Goal: Task Accomplishment & Management: Manage account settings

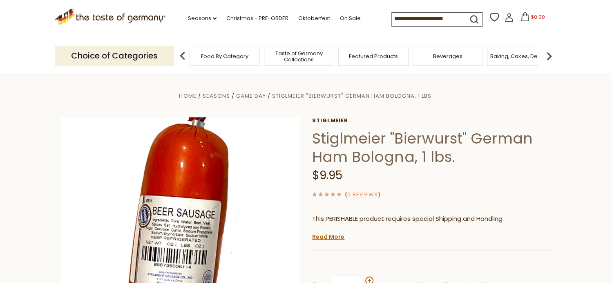
click at [228, 56] on span "Food By Category" at bounding box center [224, 56] width 47 height 6
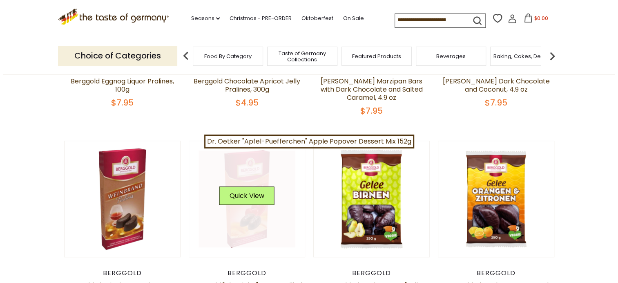
scroll to position [286, 0]
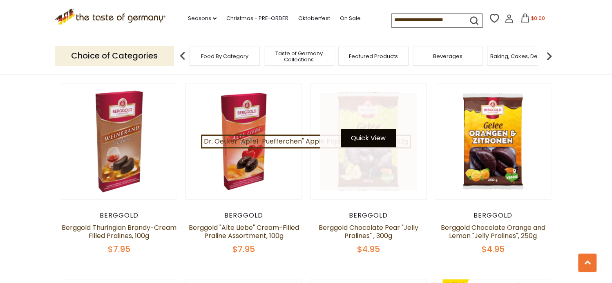
click at [379, 138] on button "Quick View" at bounding box center [368, 138] width 55 height 18
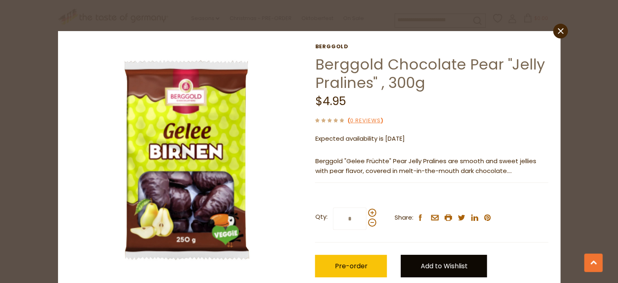
click at [411, 259] on link "Add to Wishlist" at bounding box center [444, 265] width 86 height 22
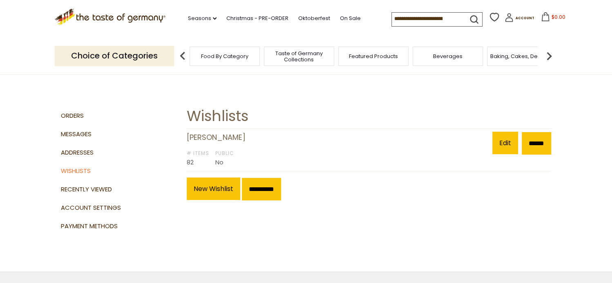
click at [247, 56] on span "Food By Category" at bounding box center [224, 56] width 47 height 6
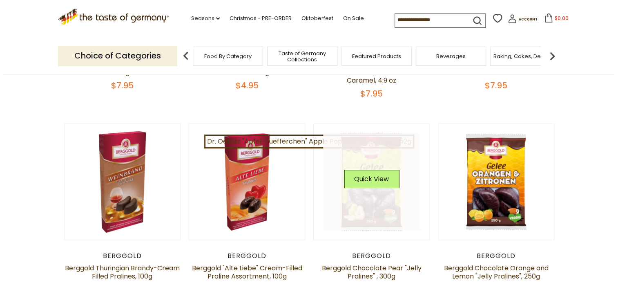
scroll to position [286, 0]
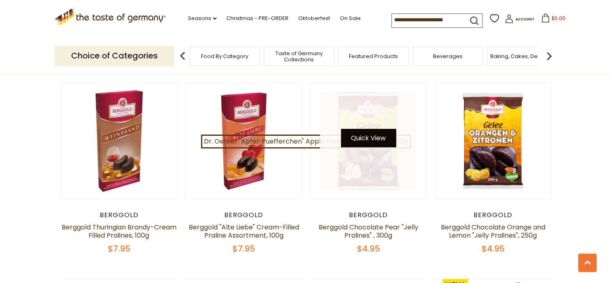
click at [373, 136] on button "Quick View" at bounding box center [368, 138] width 55 height 18
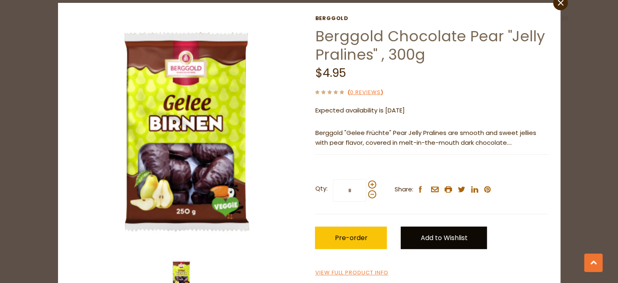
scroll to position [54, 0]
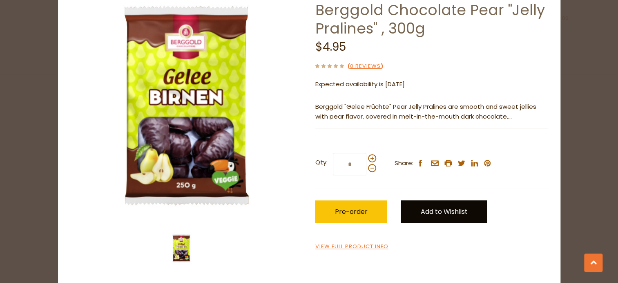
click at [428, 212] on link "Add to Wishlist" at bounding box center [444, 211] width 86 height 22
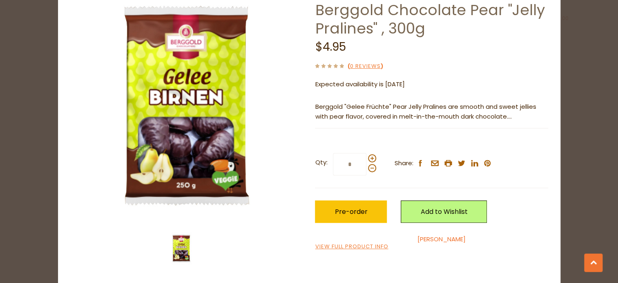
click at [423, 237] on link "Steve" at bounding box center [441, 238] width 48 height 9
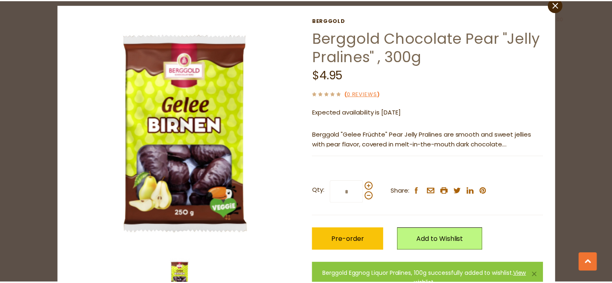
scroll to position [0, 0]
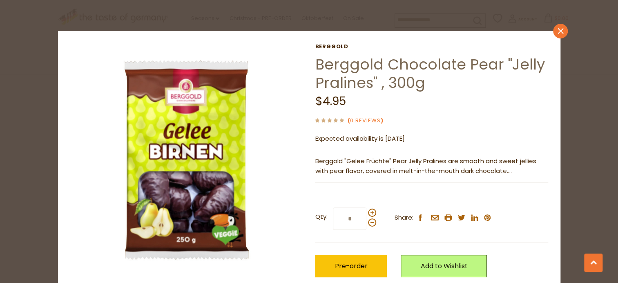
click at [553, 27] on link "close" at bounding box center [560, 31] width 15 height 15
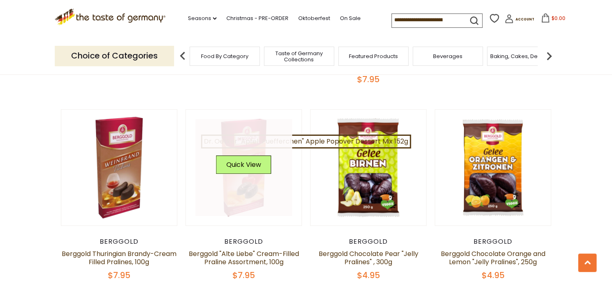
scroll to position [245, 0]
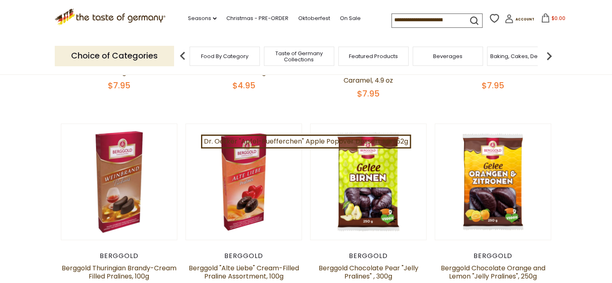
click at [297, 53] on span "Taste of Germany Collections" at bounding box center [298, 56] width 65 height 12
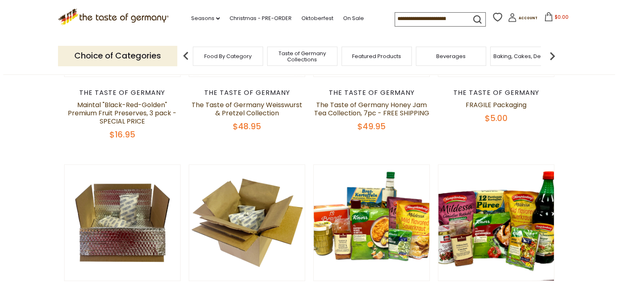
scroll to position [123, 0]
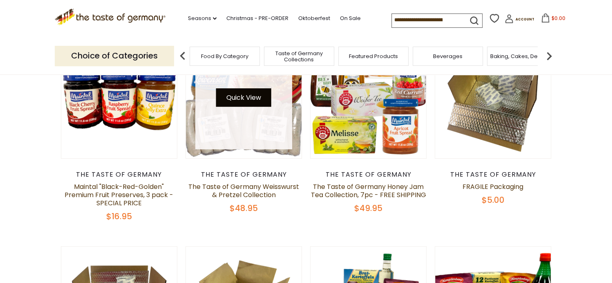
click at [236, 95] on button "Quick View" at bounding box center [243, 97] width 55 height 18
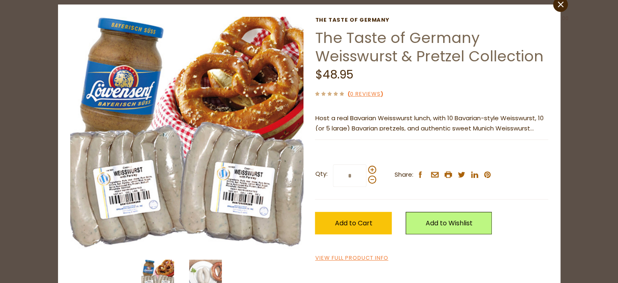
scroll to position [41, 0]
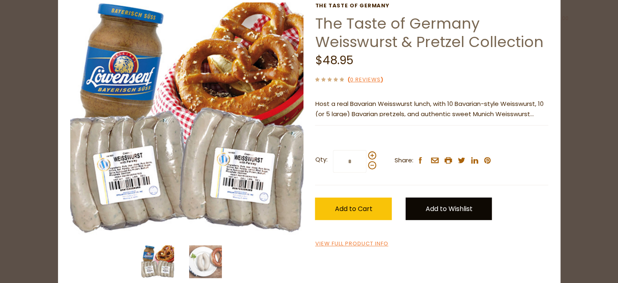
click at [439, 205] on link "Add to Wishlist" at bounding box center [449, 208] width 86 height 22
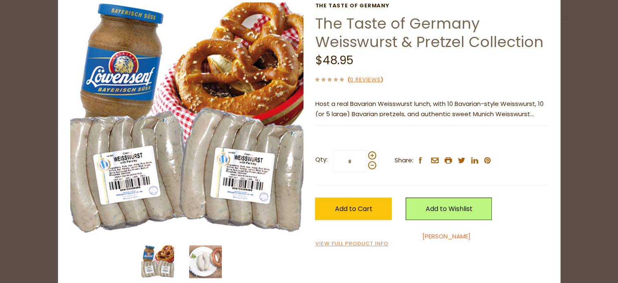
click at [424, 236] on link "[PERSON_NAME]" at bounding box center [446, 236] width 48 height 9
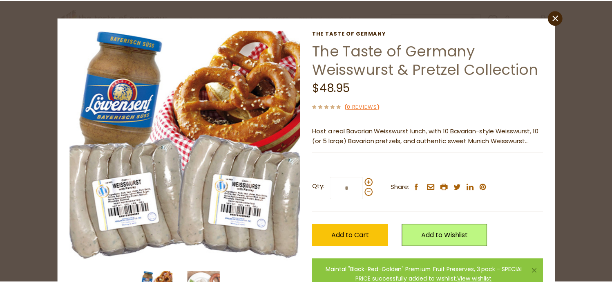
scroll to position [0, 0]
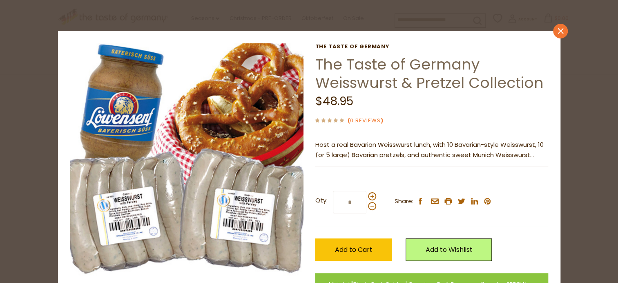
click at [558, 31] on icon "close" at bounding box center [560, 31] width 6 height 6
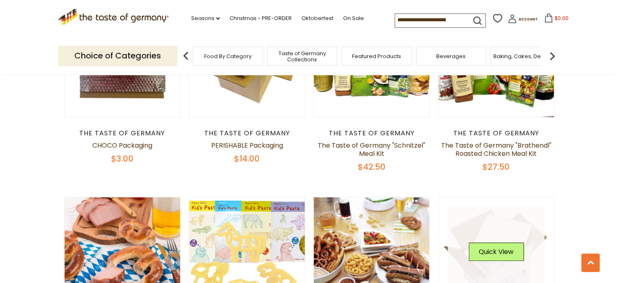
scroll to position [286, 0]
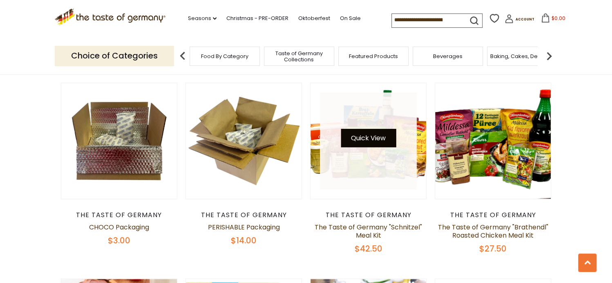
click at [361, 136] on button "Quick View" at bounding box center [368, 138] width 55 height 18
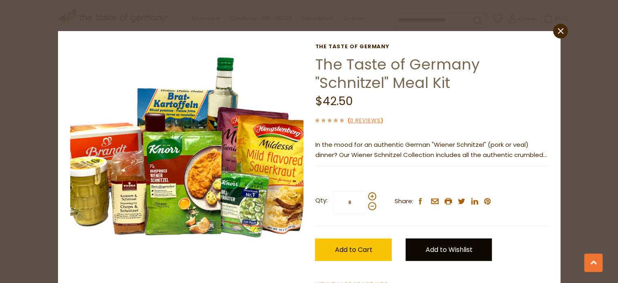
click at [429, 245] on link "Add to Wishlist" at bounding box center [449, 249] width 86 height 22
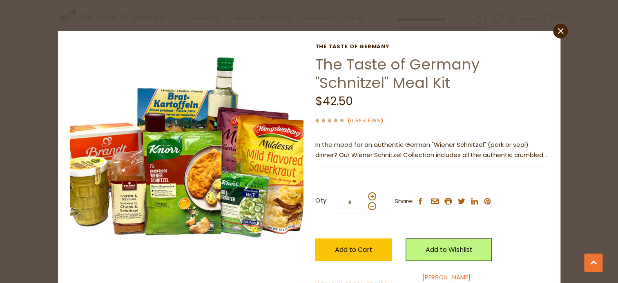
click at [426, 276] on link "[PERSON_NAME]" at bounding box center [446, 276] width 48 height 9
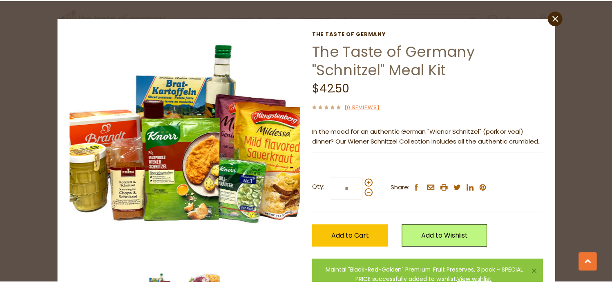
scroll to position [0, 0]
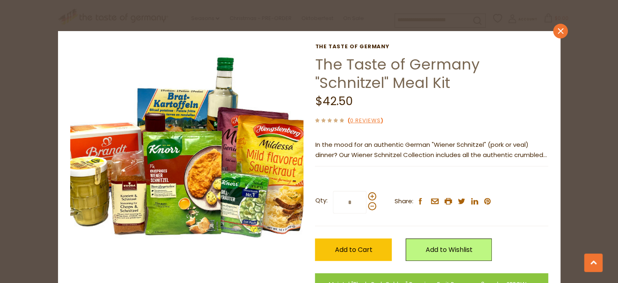
click at [558, 29] on icon at bounding box center [561, 31] width 6 height 6
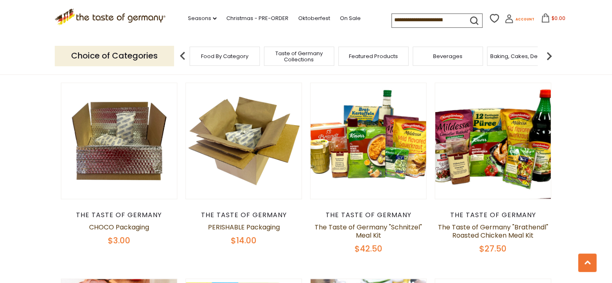
click at [507, 18] on icon at bounding box center [508, 18] width 9 height 9
